Goal: Information Seeking & Learning: Learn about a topic

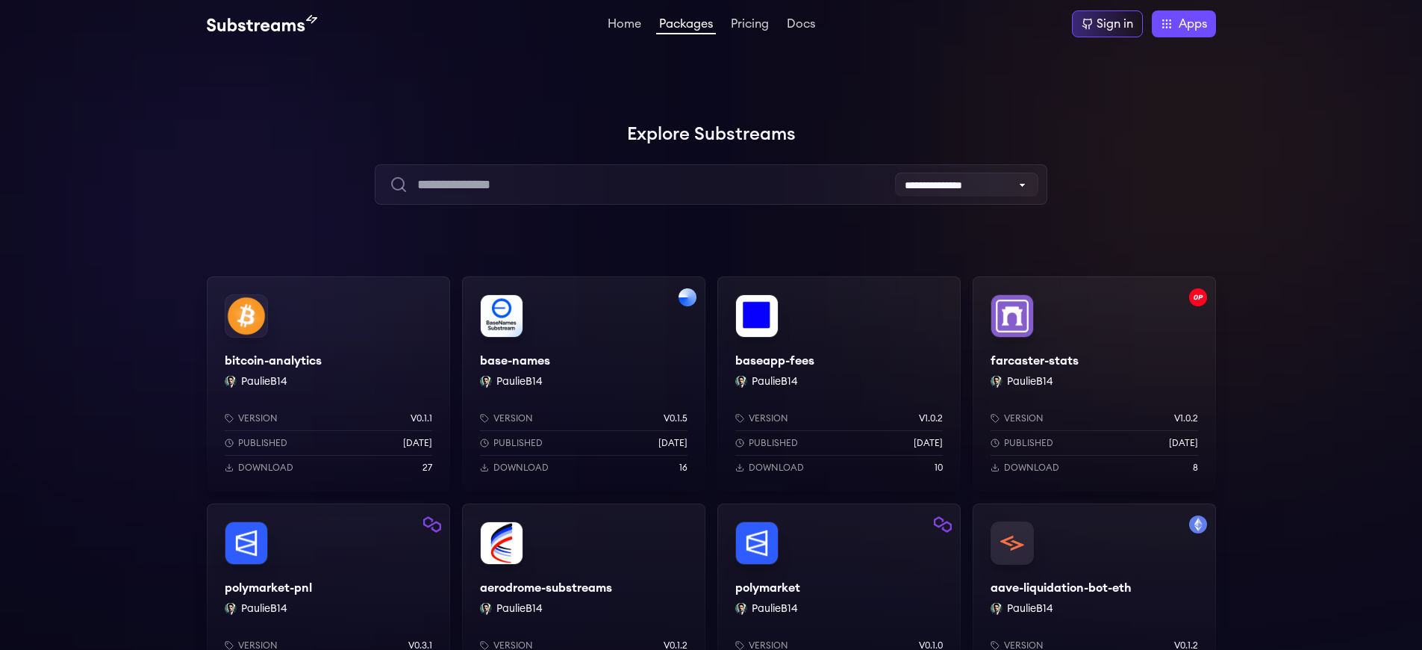
click at [1094, 588] on div "aave-liquidation-bot-eth PaulieB14 Version v0.1.2 Published 2 months ago Downlo…" at bounding box center [1094, 610] width 243 height 215
click at [838, 361] on div "baseapp-fees PaulieB14 Version v1.0.2 Published 1 months ago Download 10" at bounding box center [838, 383] width 243 height 215
click at [1113, 24] on div "Sign in" at bounding box center [1115, 24] width 37 height 18
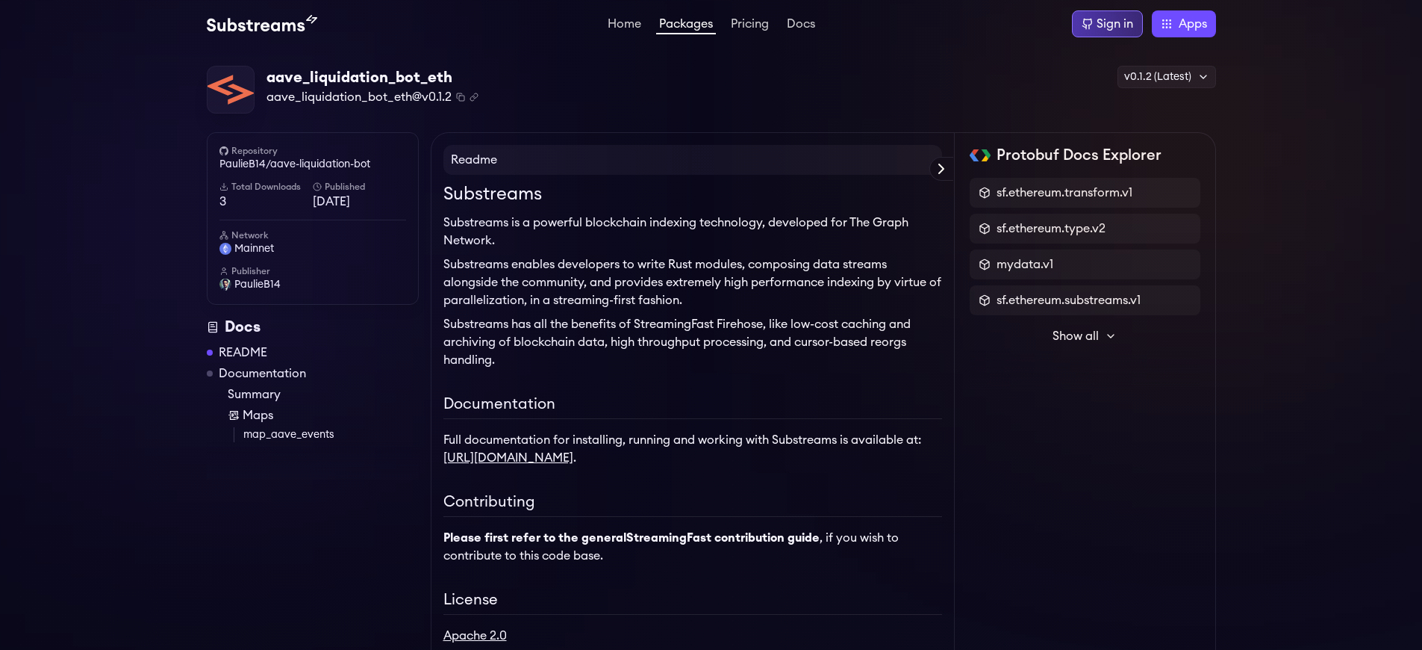
click at [1113, 24] on div "Sign in" at bounding box center [1115, 24] width 37 height 18
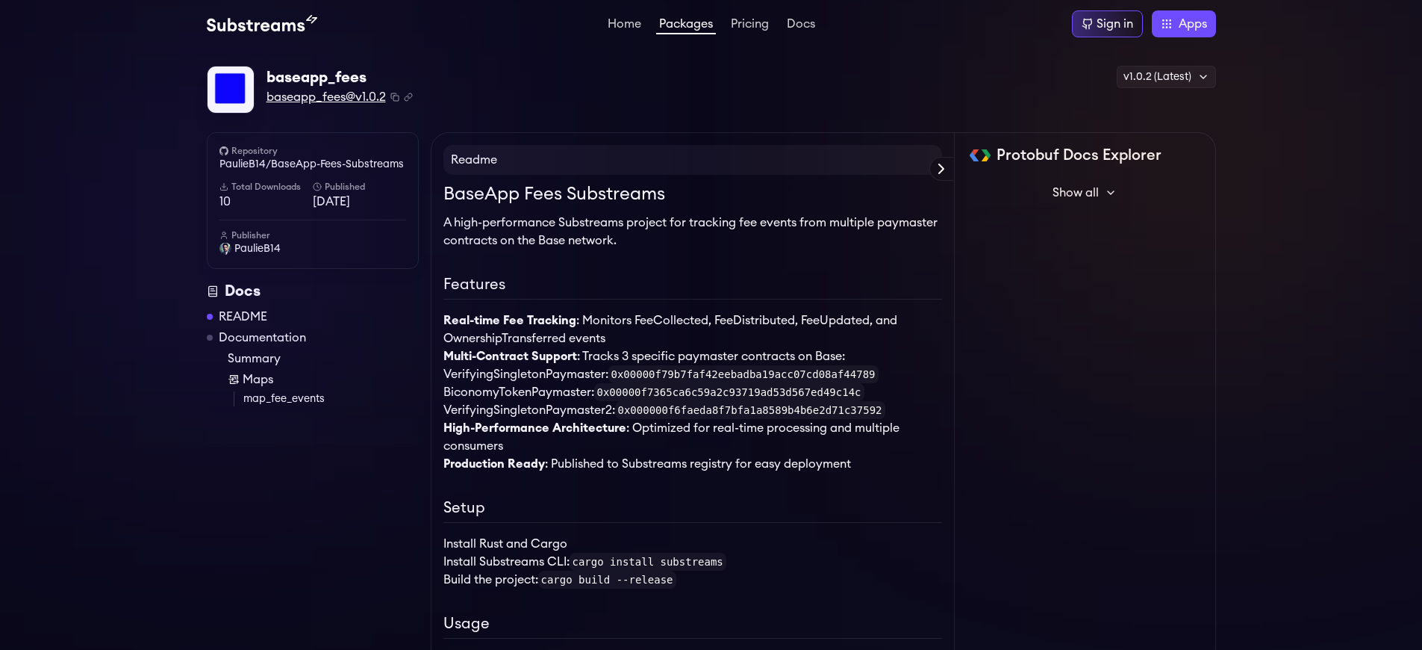
click at [326, 97] on span "baseapp_fees@v1.0.2" at bounding box center [326, 97] width 119 height 18
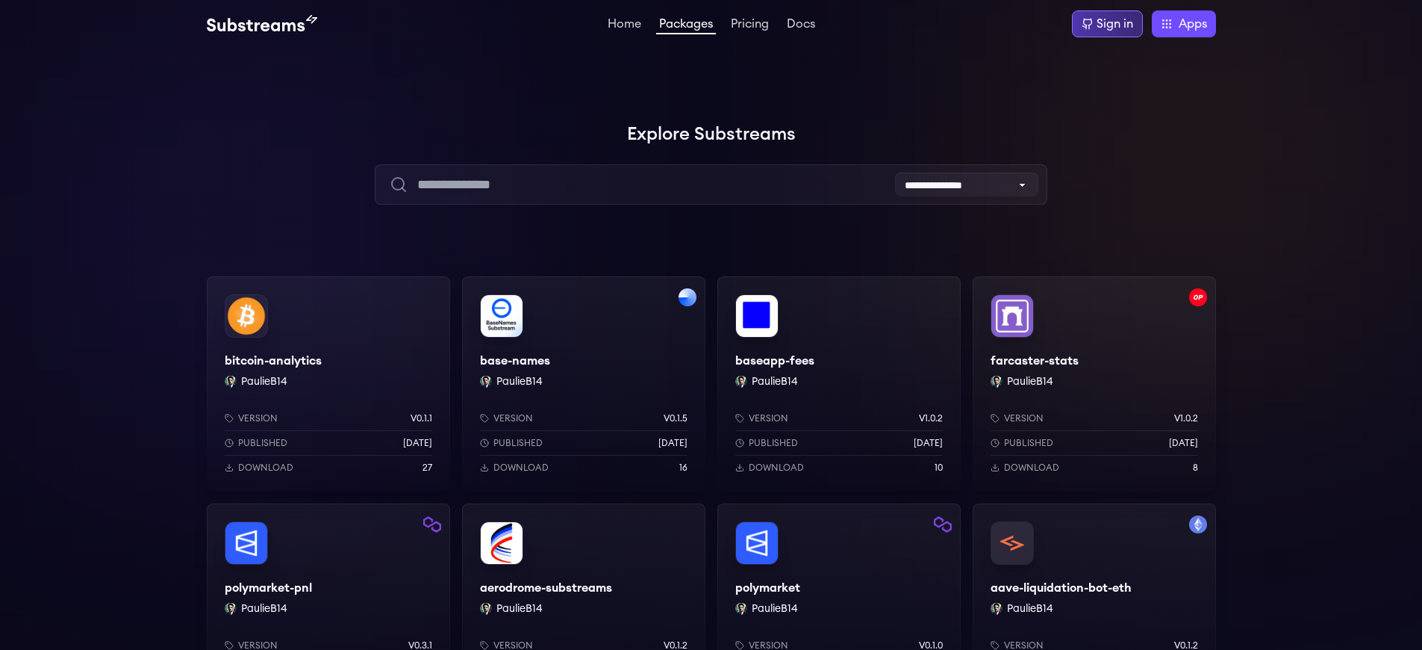
click at [1113, 24] on div "Sign in" at bounding box center [1115, 24] width 37 height 18
click at [1094, 588] on div "aave-liquidation-bot-eth PaulieB14 Version v0.1.2 Published 2 months ago Downlo…" at bounding box center [1094, 610] width 243 height 215
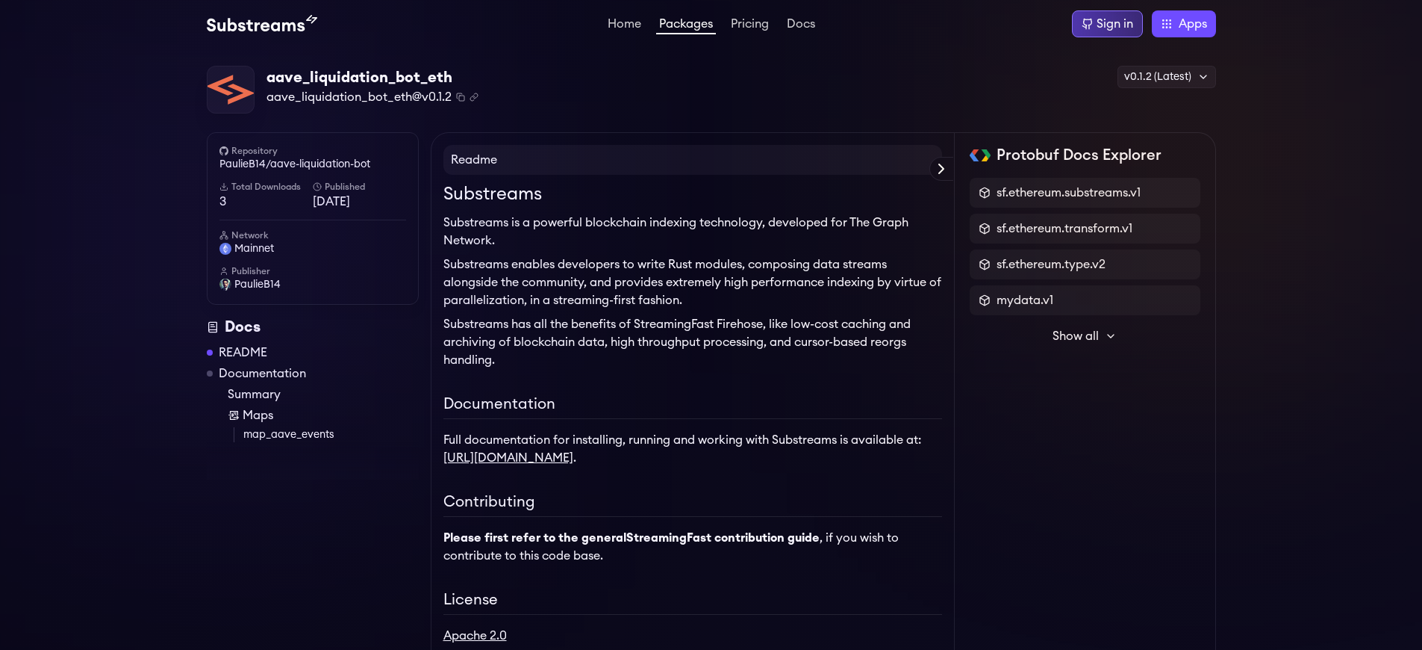
click at [1113, 24] on div "Sign in" at bounding box center [1115, 24] width 37 height 18
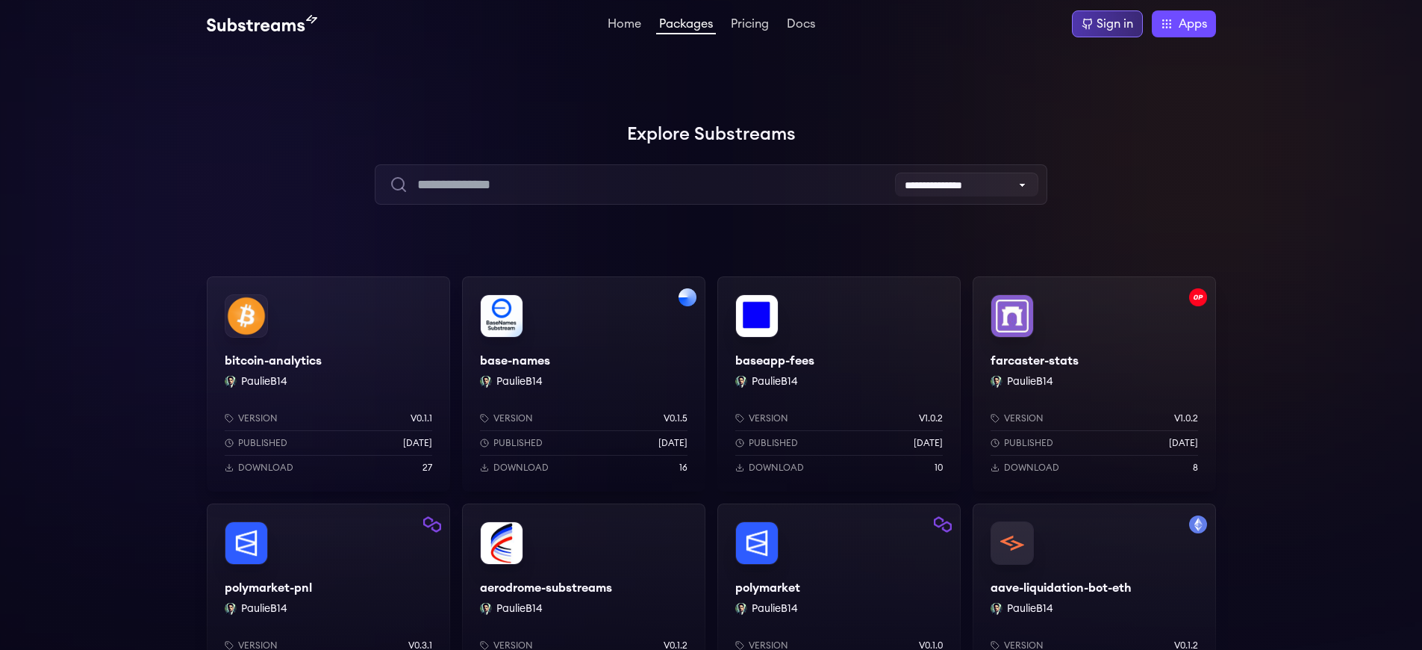
click at [1113, 24] on div "Sign in" at bounding box center [1115, 24] width 37 height 18
click at [838, 361] on div "baseapp-fees PaulieB14 Version v1.0.2 Published [DATE] Download 10" at bounding box center [838, 383] width 243 height 215
click at [1113, 24] on div "Sign in" at bounding box center [1115, 24] width 37 height 18
click at [1094, 588] on div "aave-liquidation-bot-eth PaulieB14 Version v0.1.2 Published 2 months ago Downlo…" at bounding box center [1094, 610] width 243 height 215
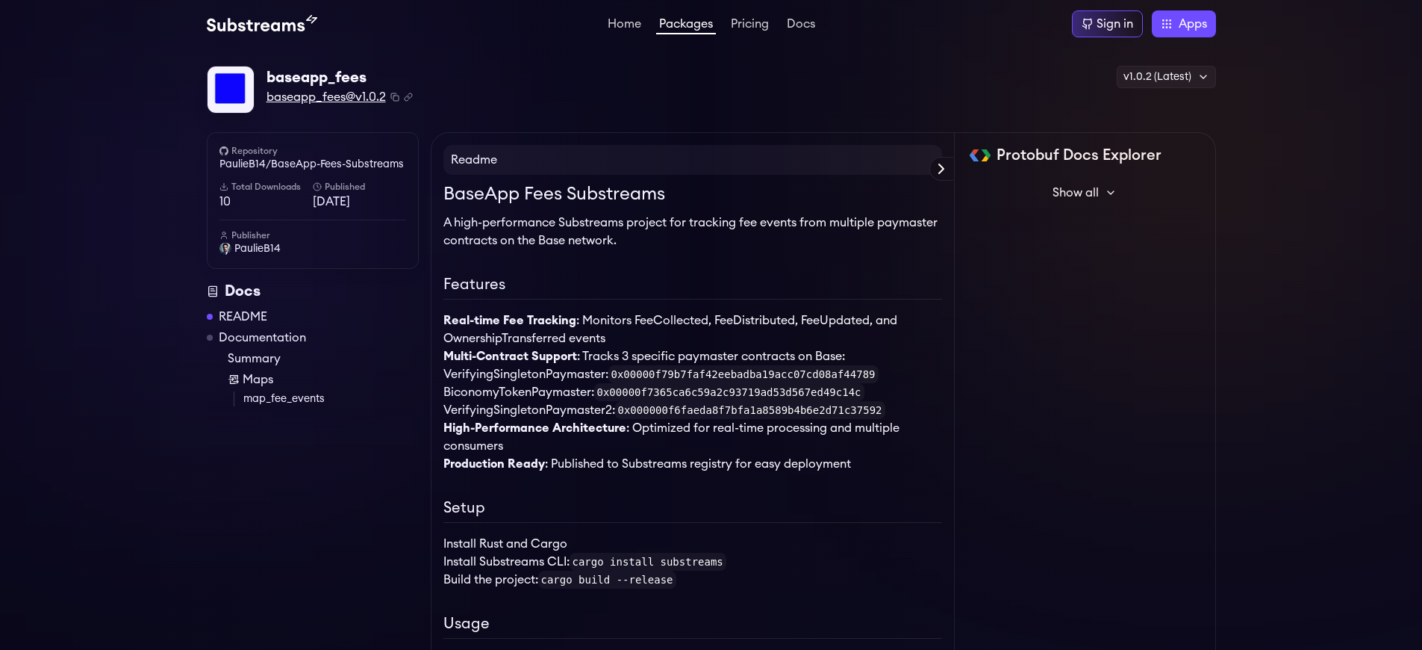
click at [326, 97] on span "baseapp_fees@v1.0.2" at bounding box center [326, 97] width 119 height 18
click at [312, 164] on link "PaulieB14/BaseApp-Fees-Substreams" at bounding box center [313, 164] width 187 height 15
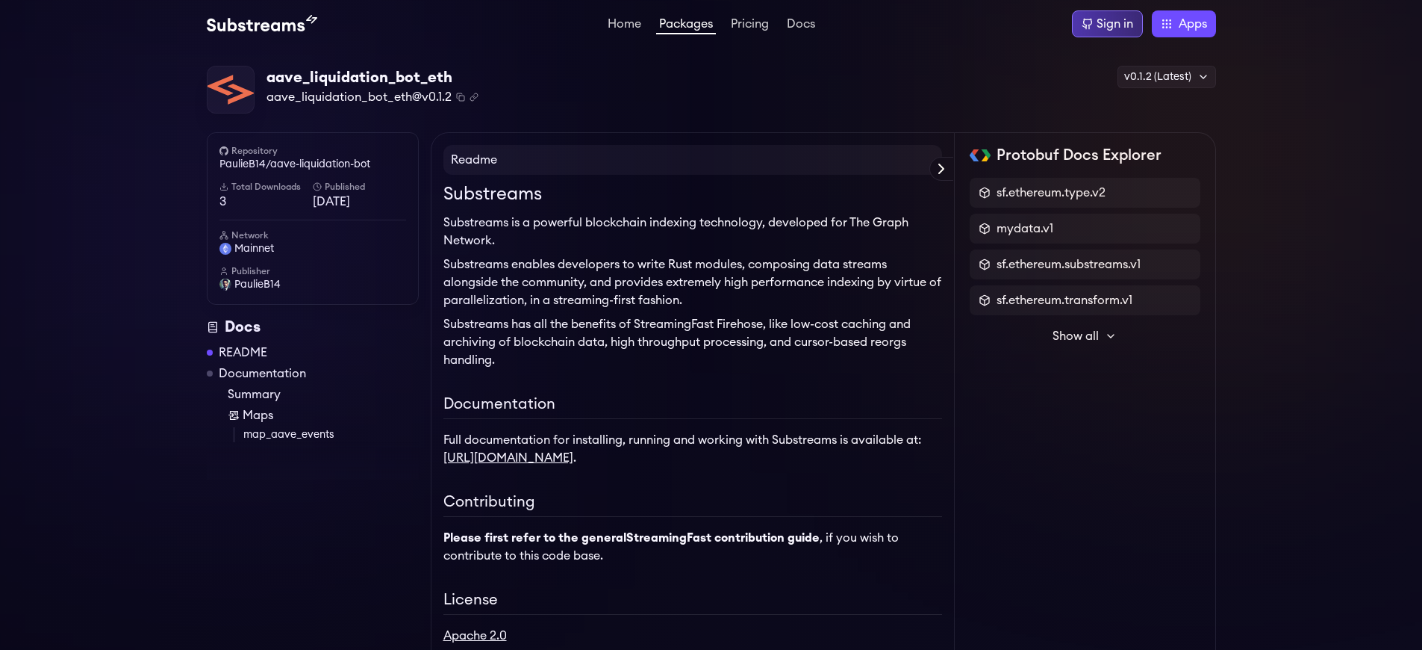
click at [1113, 24] on div "Sign in" at bounding box center [1115, 24] width 37 height 18
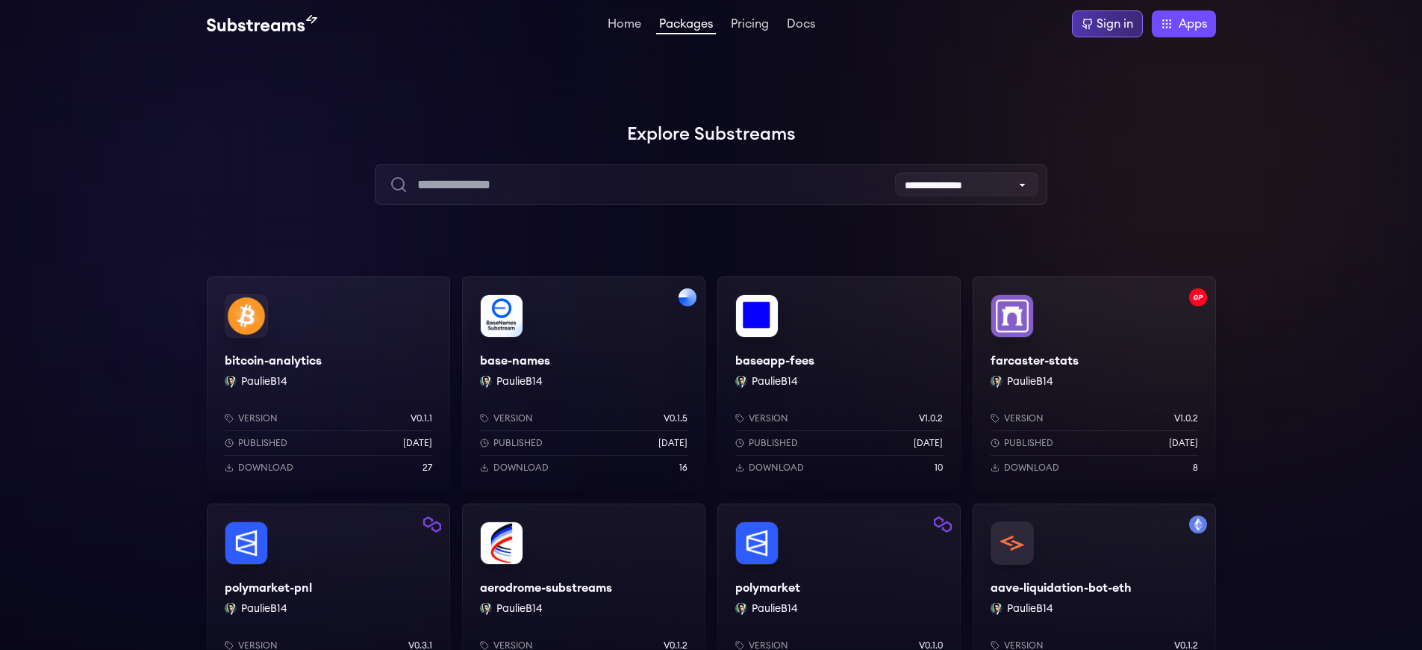
click at [1113, 24] on div "Sign in" at bounding box center [1115, 24] width 37 height 18
click at [1094, 588] on div "aave-liquidation-bot-eth PaulieB14 Version v0.1.2 Published [DATE] Download 3" at bounding box center [1094, 610] width 243 height 215
click at [1113, 24] on div "Sign in" at bounding box center [1115, 24] width 37 height 18
